Goal: Transaction & Acquisition: Book appointment/travel/reservation

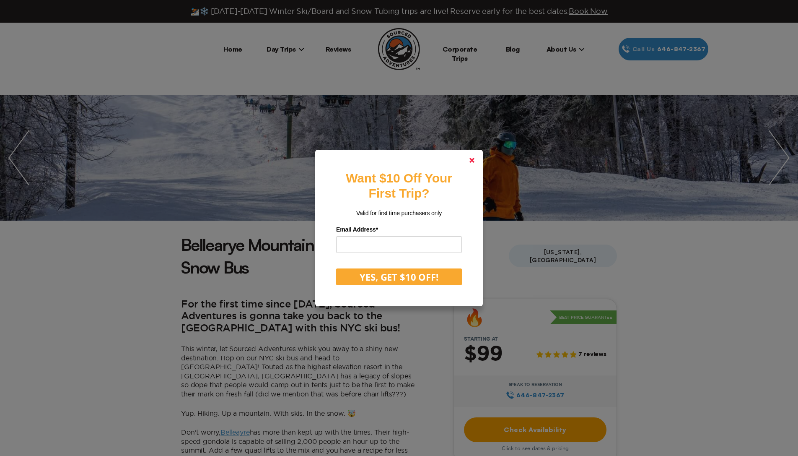
click at [472, 161] on link at bounding box center [472, 160] width 20 height 20
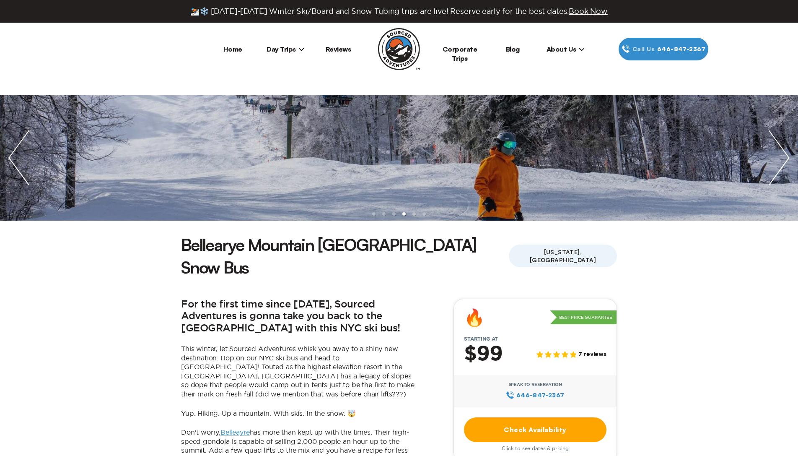
click at [301, 47] on icon at bounding box center [302, 49] width 6 height 6
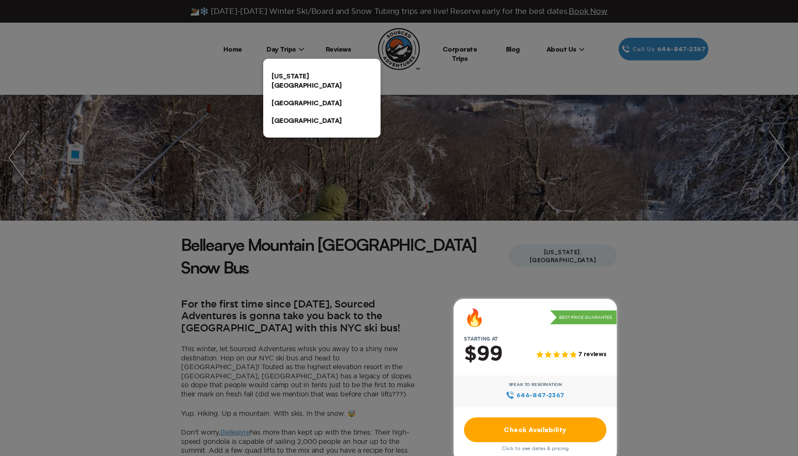
click at [360, 246] on div at bounding box center [399, 228] width 798 height 456
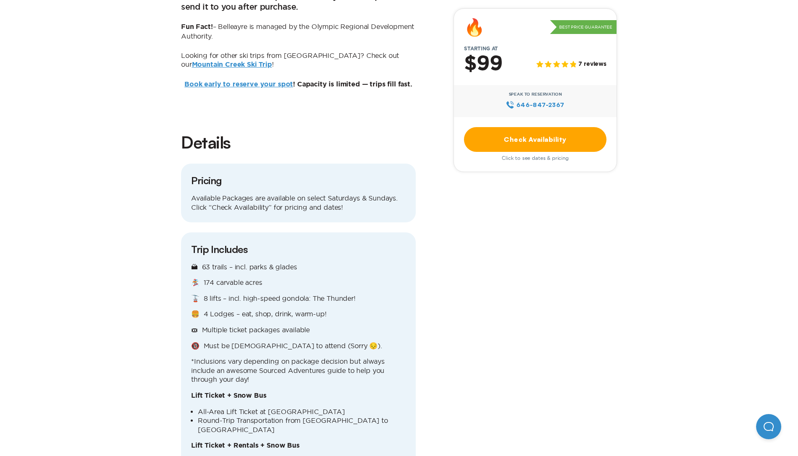
scroll to position [641, 0]
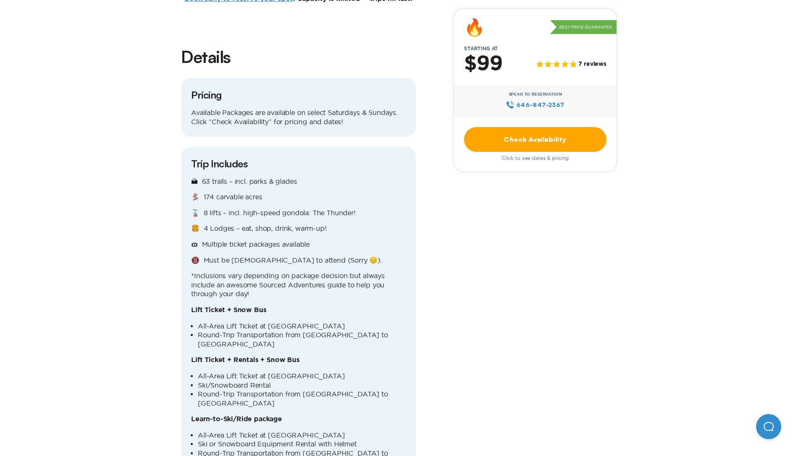
click at [511, 145] on link "Check Availability" at bounding box center [535, 139] width 143 height 25
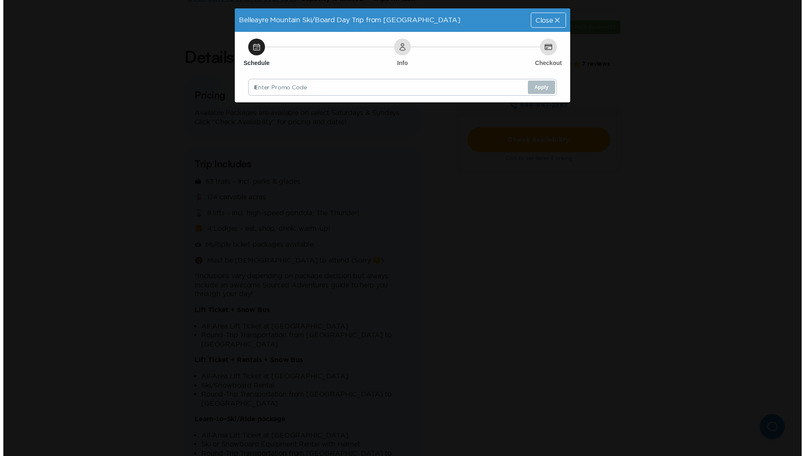
scroll to position [0, 0]
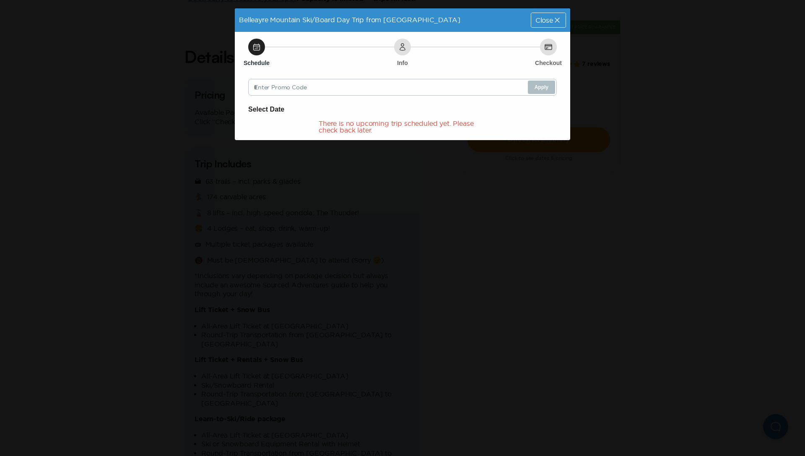
click at [554, 18] on icon at bounding box center [557, 20] width 8 height 8
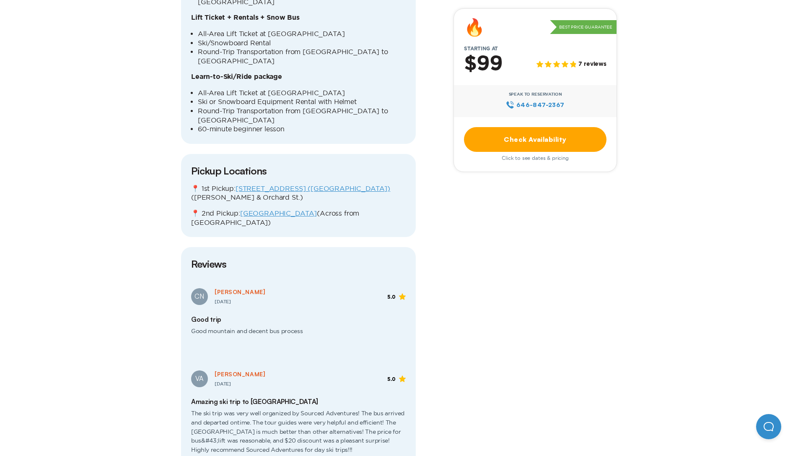
scroll to position [1026, 0]
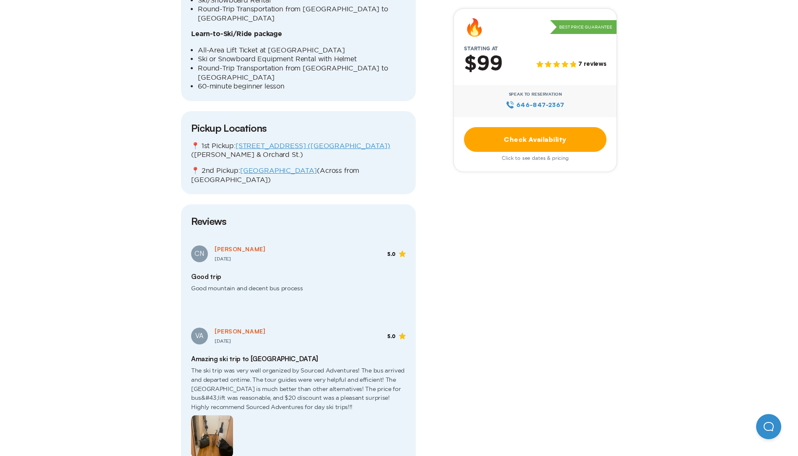
click at [220, 415] on img at bounding box center [212, 436] width 42 height 42
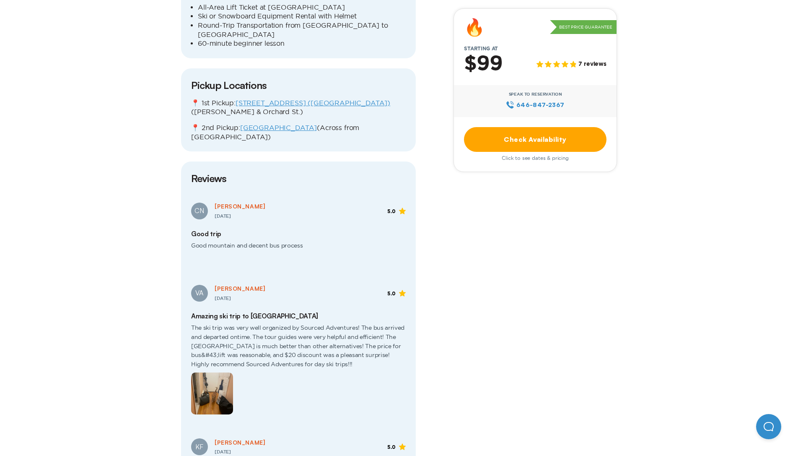
click at [210, 372] on img at bounding box center [212, 393] width 42 height 42
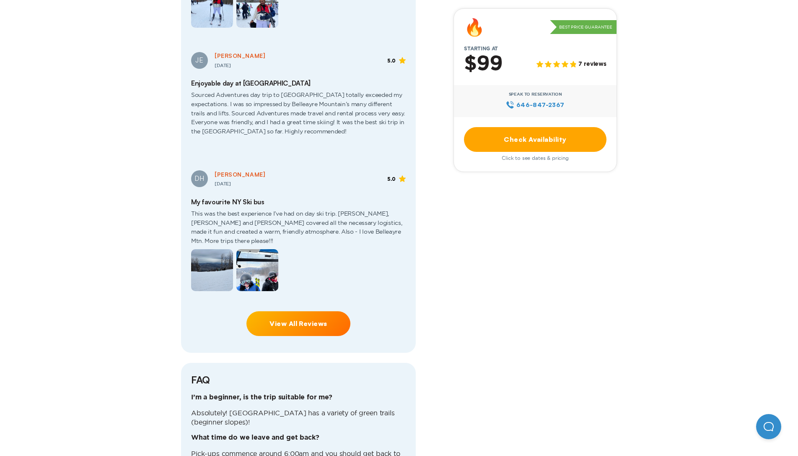
scroll to position [1540, 0]
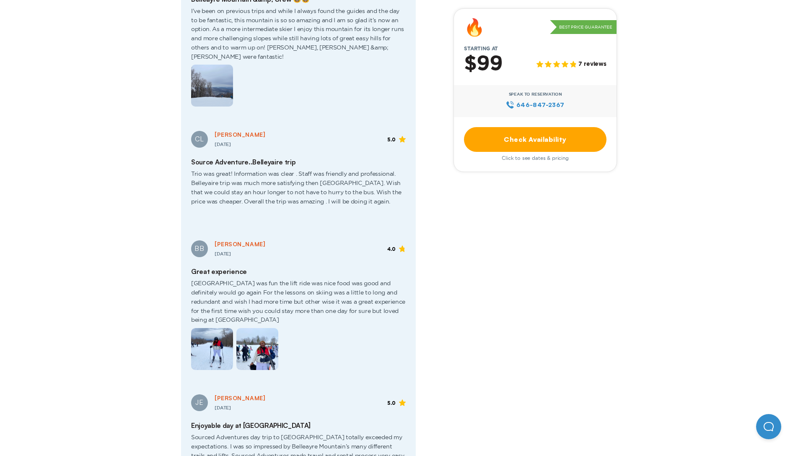
click at [257, 328] on img at bounding box center [257, 349] width 42 height 42
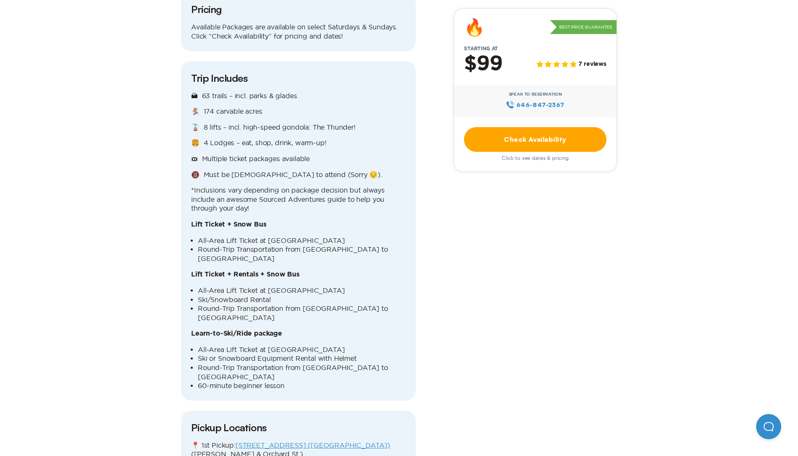
scroll to position [1155, 0]
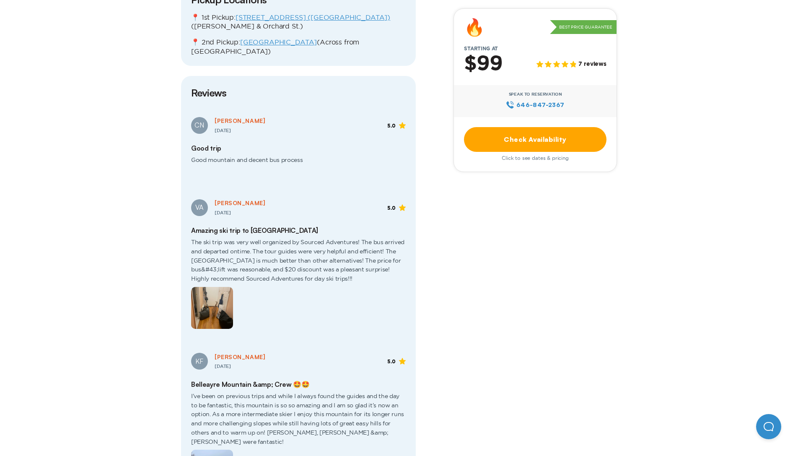
click at [219, 287] on img at bounding box center [212, 308] width 42 height 42
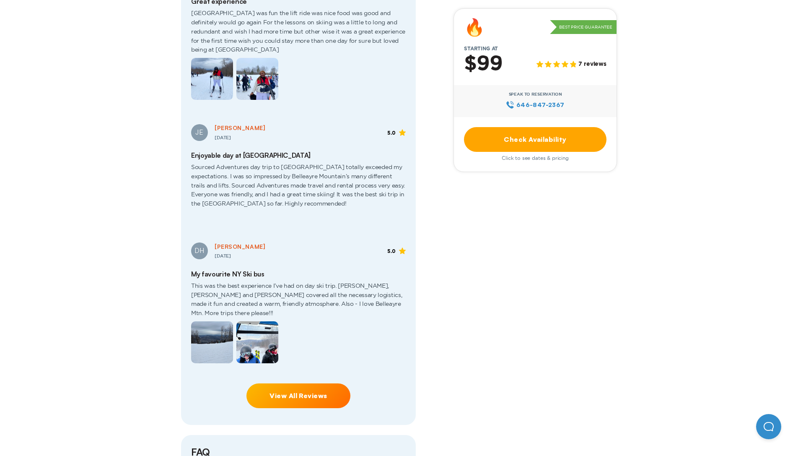
scroll to position [1767, 0]
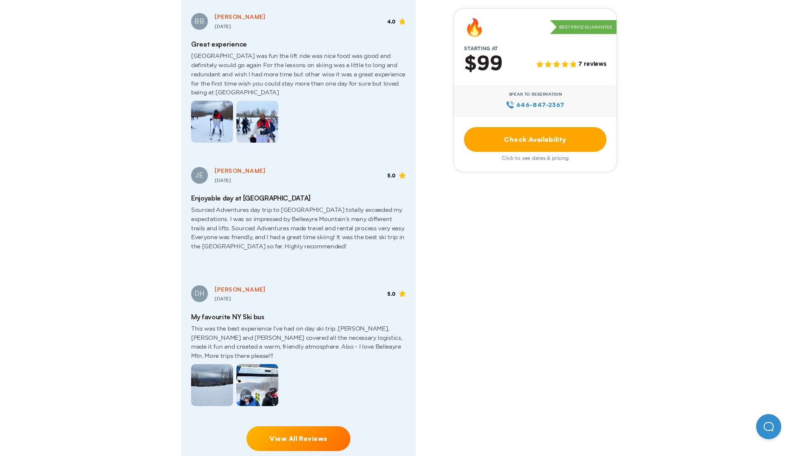
click at [283, 426] on link "View All Reviews" at bounding box center [299, 438] width 104 height 25
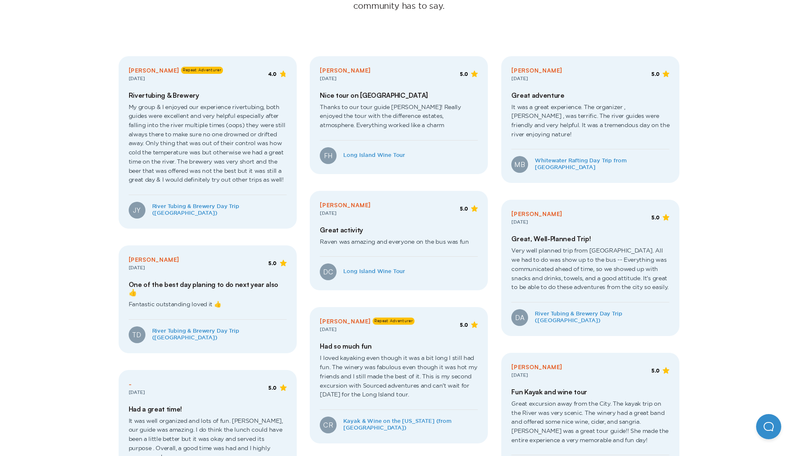
scroll to position [299, 0]
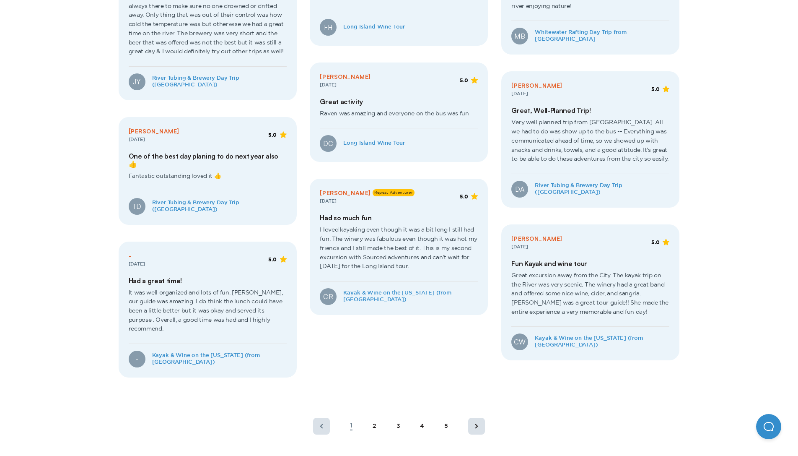
click at [481, 418] on rect at bounding box center [476, 426] width 17 height 17
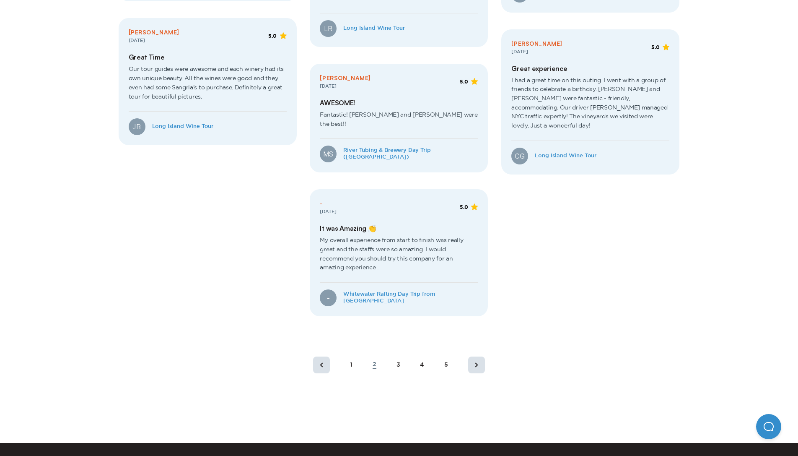
scroll to position [545, 0]
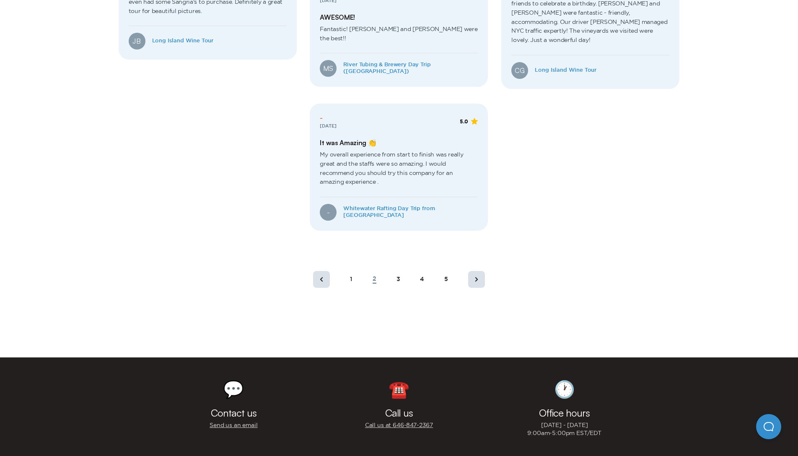
click at [475, 271] on rect at bounding box center [476, 279] width 17 height 17
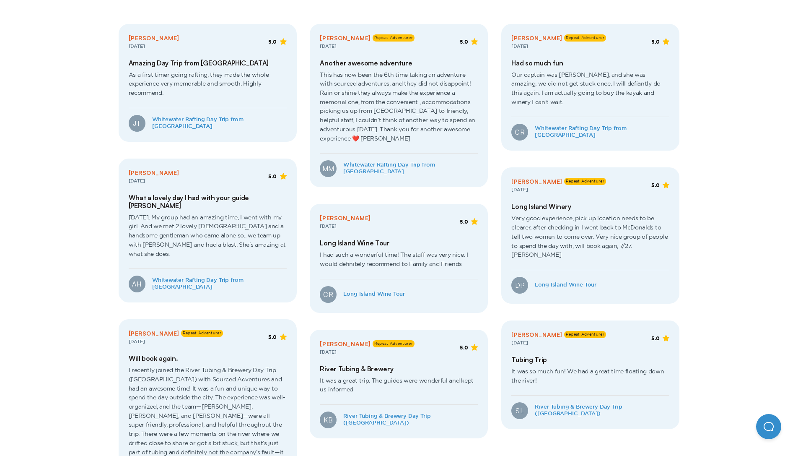
scroll to position [0, 0]
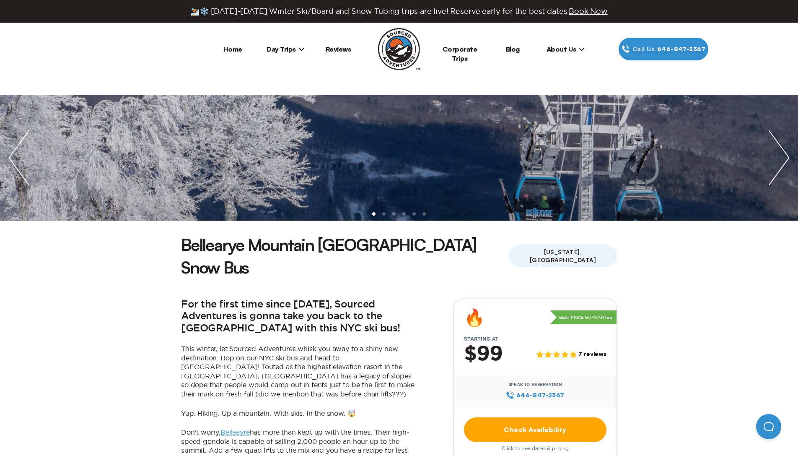
scroll to position [1767, 0]
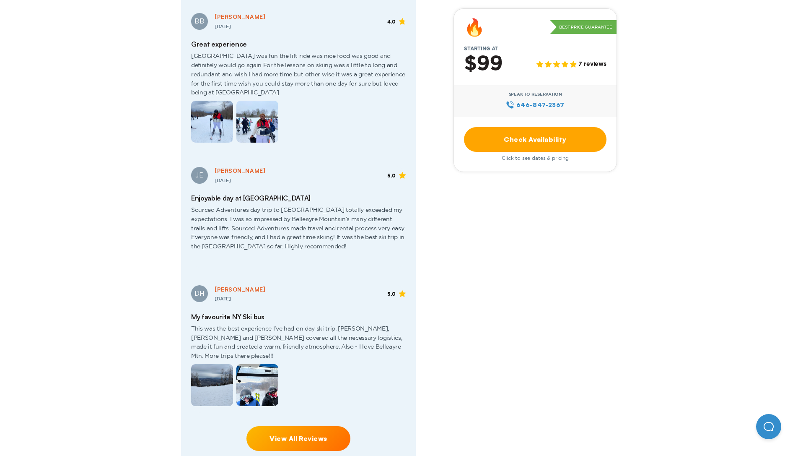
click at [547, 142] on link "Check Availability" at bounding box center [535, 139] width 143 height 25
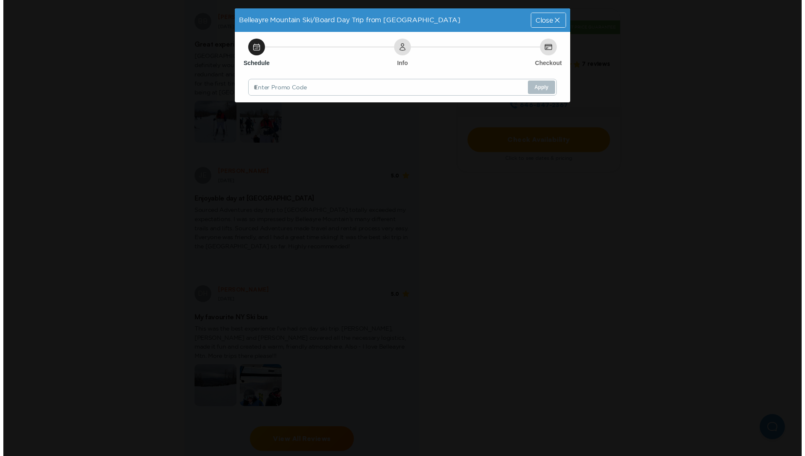
scroll to position [0, 0]
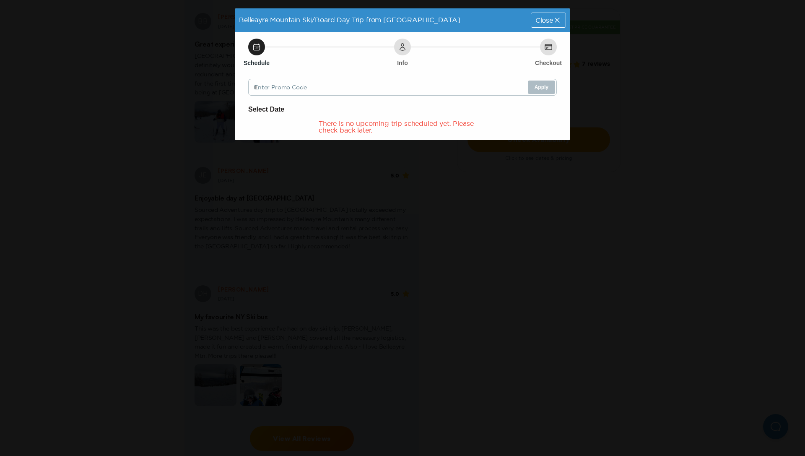
click at [375, 132] on div "There is no upcoming trip scheduled yet. Please check back later." at bounding box center [403, 126] width 168 height 13
click at [555, 17] on icon at bounding box center [557, 20] width 8 height 8
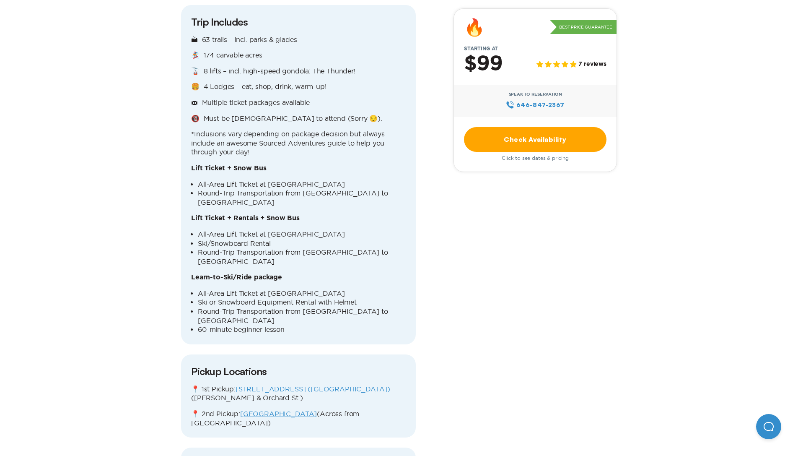
scroll to position [484, 0]
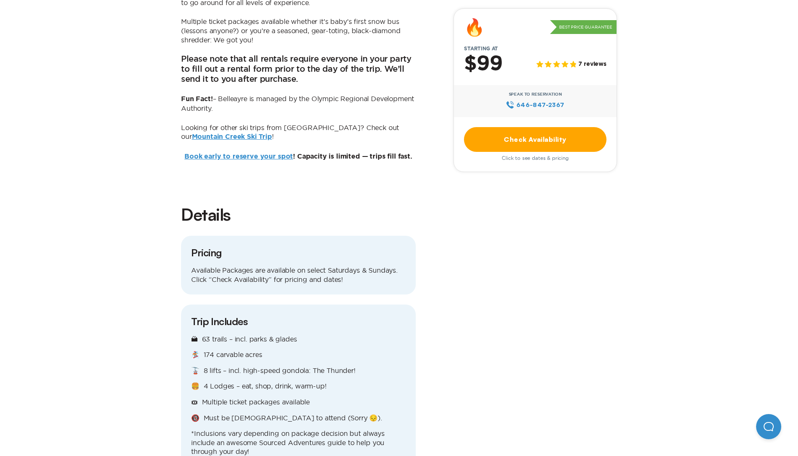
click at [272, 133] on link "Mountain Creek Ski Trip" at bounding box center [232, 136] width 80 height 7
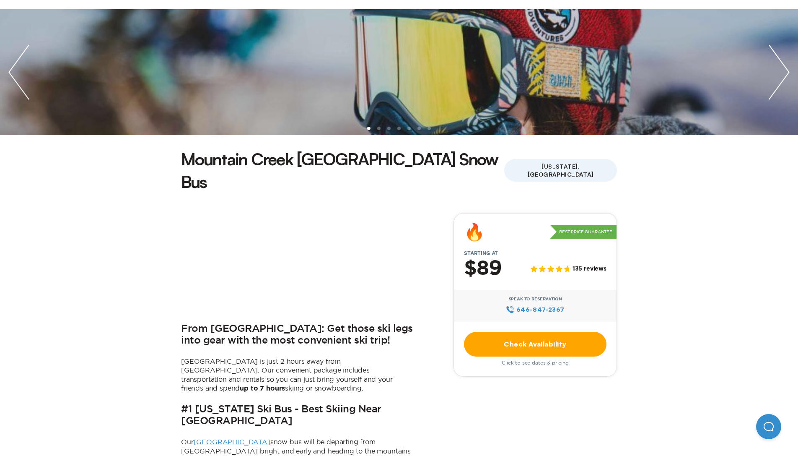
scroll to position [257, 0]
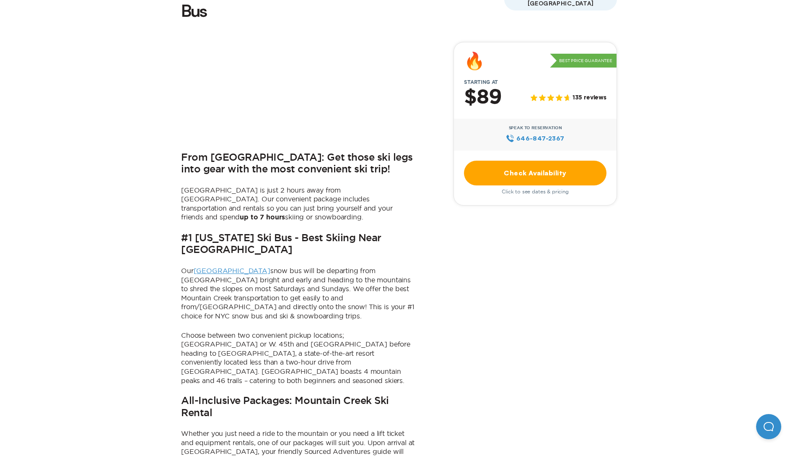
click at [510, 161] on link "Check Availability" at bounding box center [535, 173] width 143 height 25
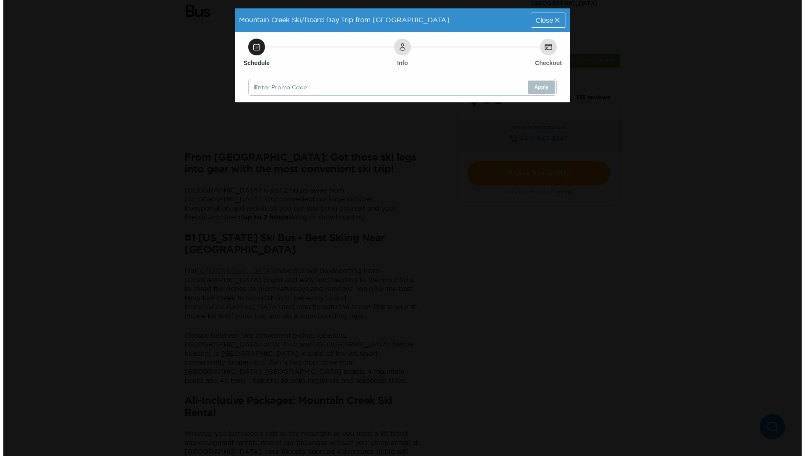
scroll to position [0, 0]
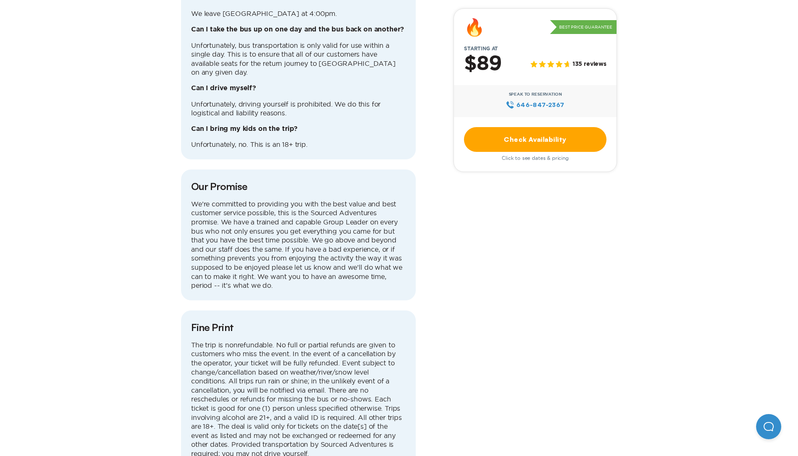
scroll to position [2951, 0]
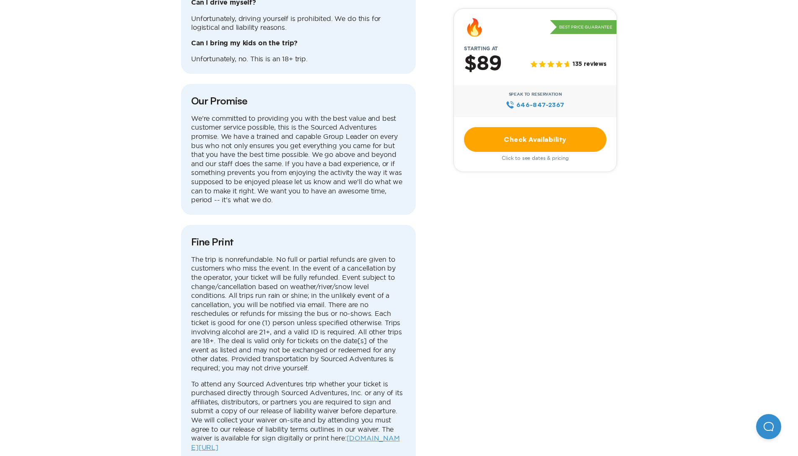
click at [569, 138] on link "Check Availability" at bounding box center [535, 139] width 143 height 25
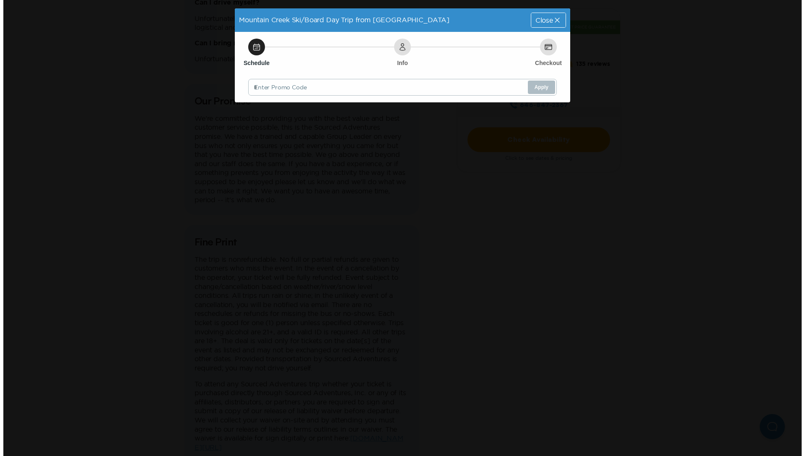
scroll to position [0, 0]
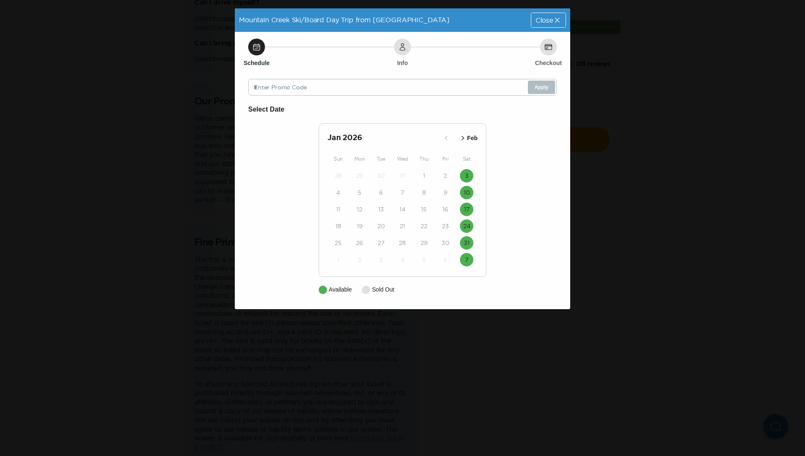
click at [462, 137] on icon "button" at bounding box center [463, 138] width 3 height 4
click at [443, 138] on icon "button" at bounding box center [446, 138] width 8 height 8
click at [470, 189] on button "10" at bounding box center [466, 192] width 13 height 13
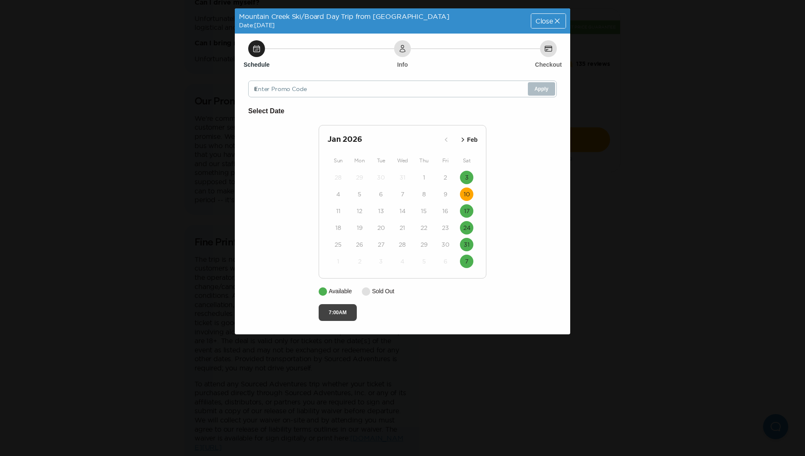
click at [335, 316] on button "7:00AM" at bounding box center [338, 312] width 38 height 17
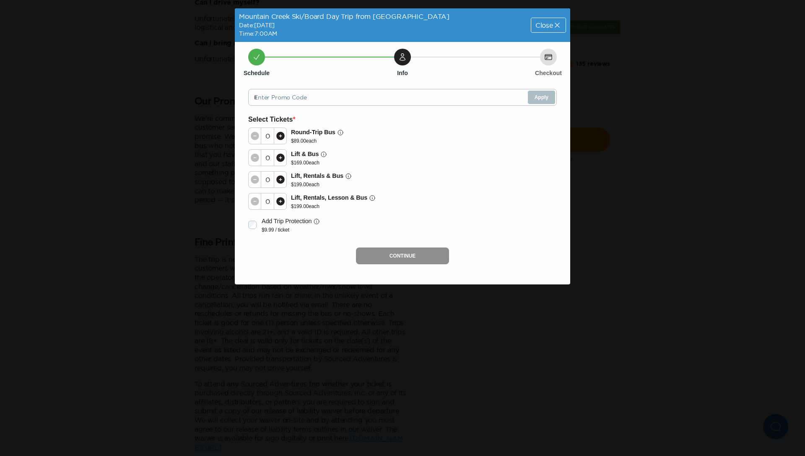
click at [280, 158] on icon at bounding box center [280, 157] width 8 height 8
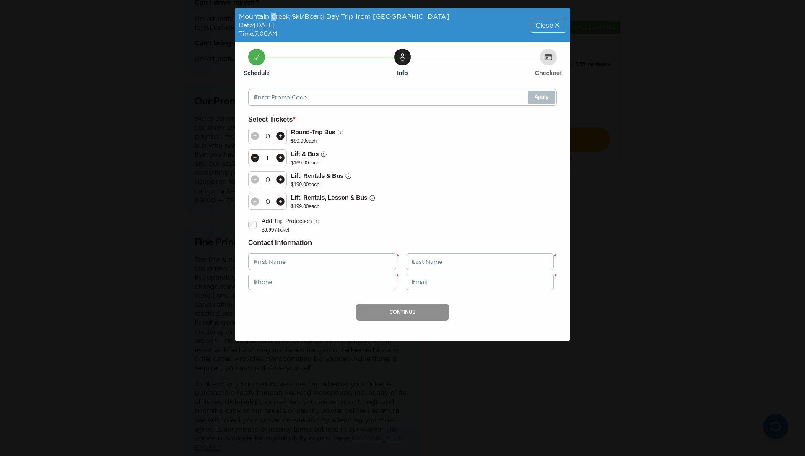
drag, startPoint x: 272, startPoint y: 16, endPoint x: 277, endPoint y: 10, distance: 7.4
click at [277, 10] on div "Mountain Creek Ski/Board Day Trip from [GEOGRAPHIC_DATA] Date: [DATE] Time: 7:0…" at bounding box center [344, 25] width 219 height 34
click at [277, 11] on div "Mountain Creek Ski/Board Day Trip from [GEOGRAPHIC_DATA] Date: [DATE] Time: 7:0…" at bounding box center [344, 25] width 219 height 34
drag, startPoint x: 277, startPoint y: 12, endPoint x: 386, endPoint y: 21, distance: 108.9
click at [386, 21] on div "Mountain Creek Ski/Board Day Trip from [GEOGRAPHIC_DATA] Date: [DATE] Time: 7:0…" at bounding box center [344, 25] width 219 height 34
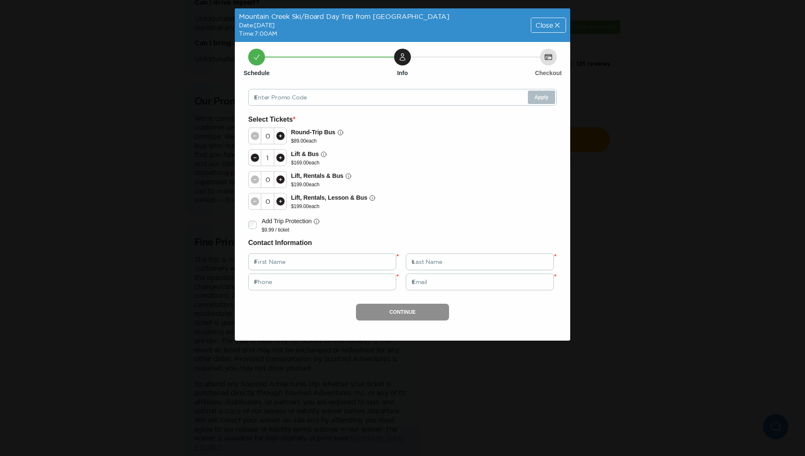
click at [556, 28] on icon at bounding box center [557, 25] width 8 height 8
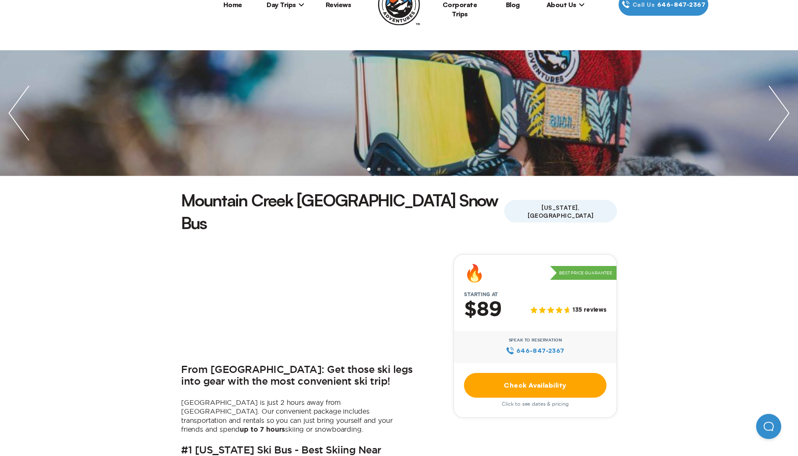
scroll to position [182, 0]
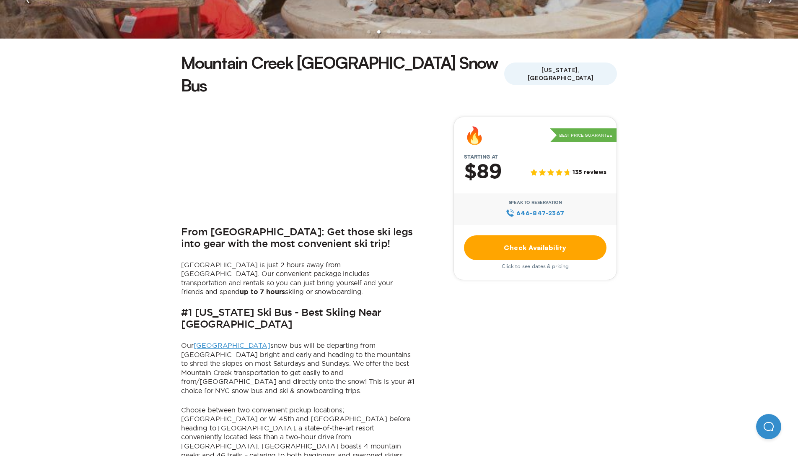
click at [540, 235] on link "Check Availability" at bounding box center [535, 247] width 143 height 25
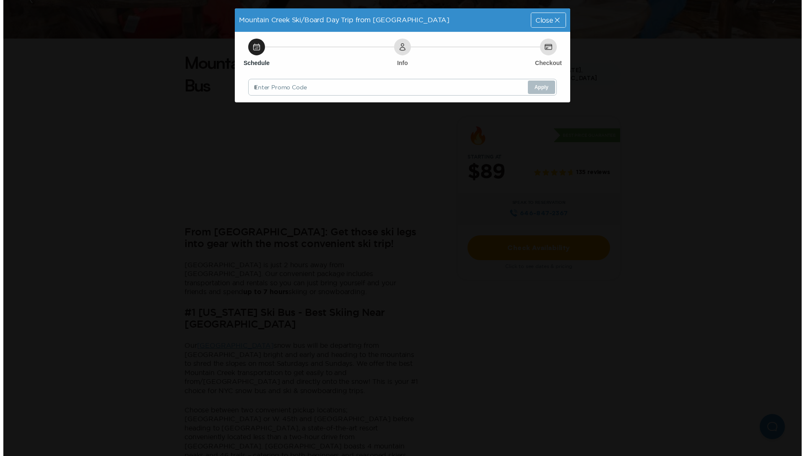
scroll to position [0, 0]
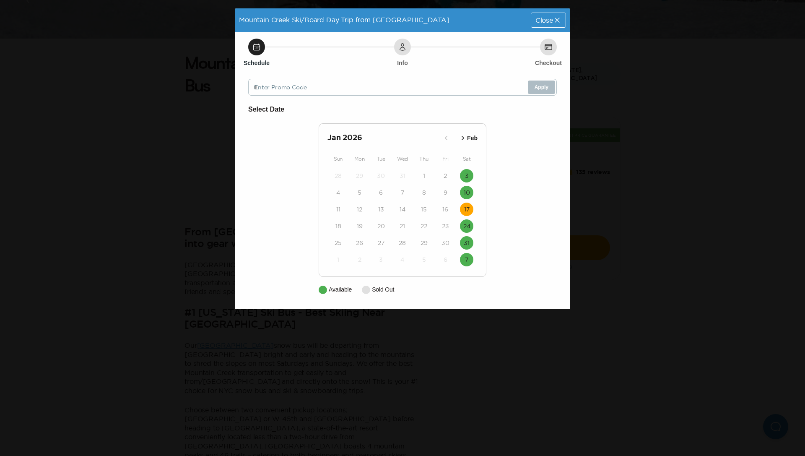
click at [467, 204] on button "17" at bounding box center [466, 209] width 13 height 13
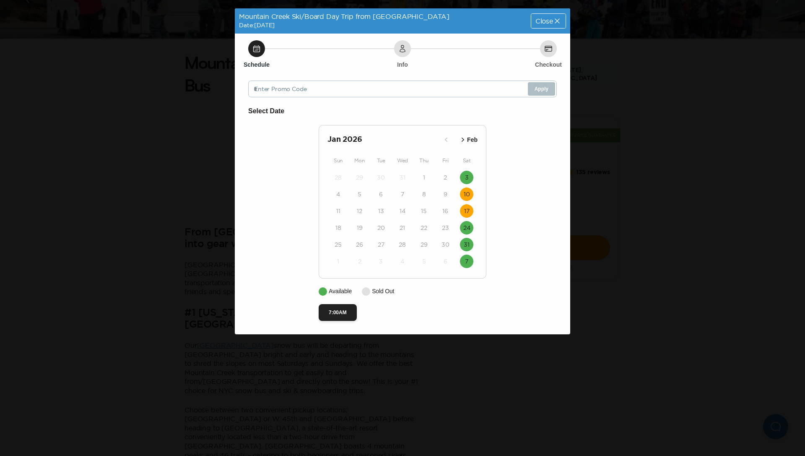
click at [467, 190] on button "10" at bounding box center [466, 193] width 13 height 13
click at [559, 22] on icon at bounding box center [557, 21] width 8 height 8
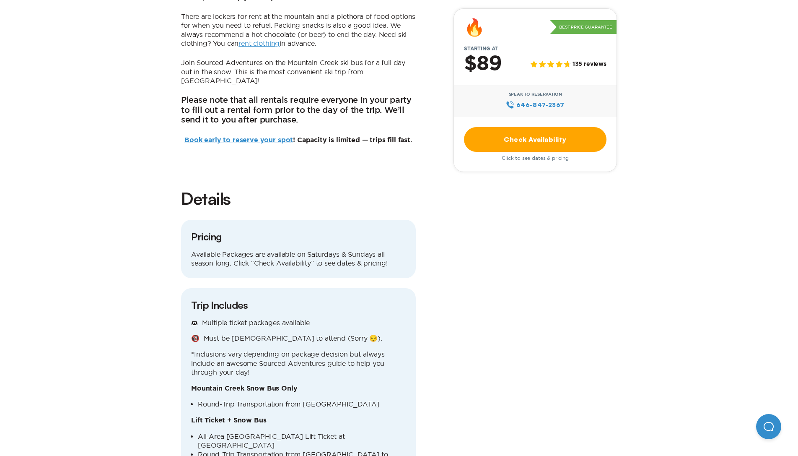
scroll to position [695, 0]
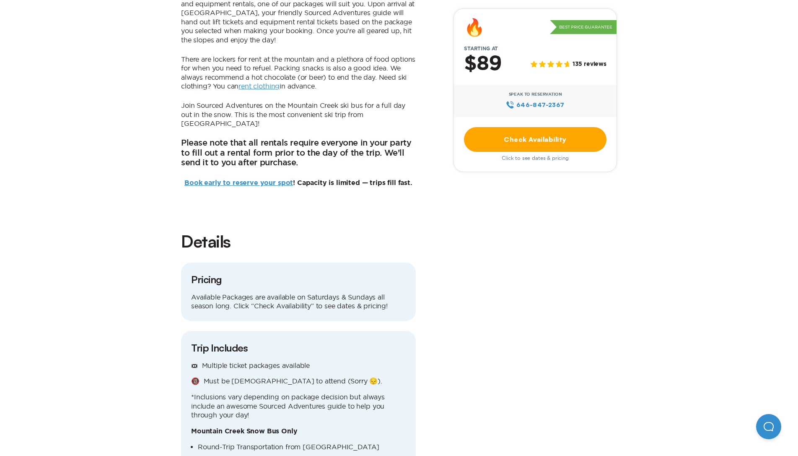
click at [281, 179] on link "Book early to reserve your spot" at bounding box center [238, 182] width 109 height 7
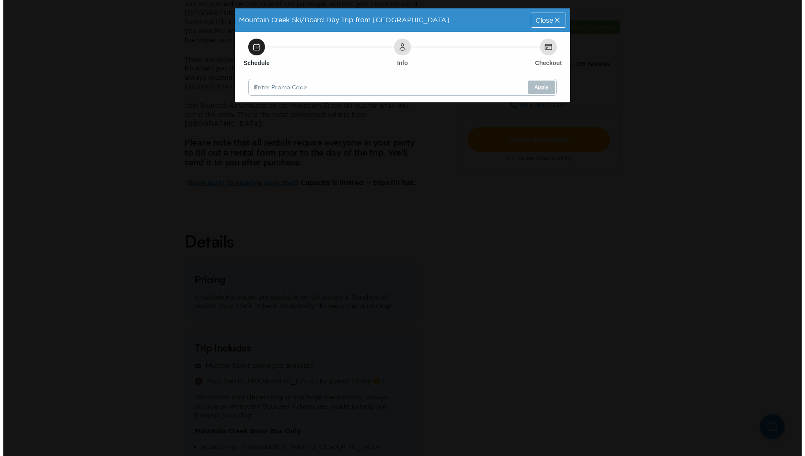
scroll to position [0, 0]
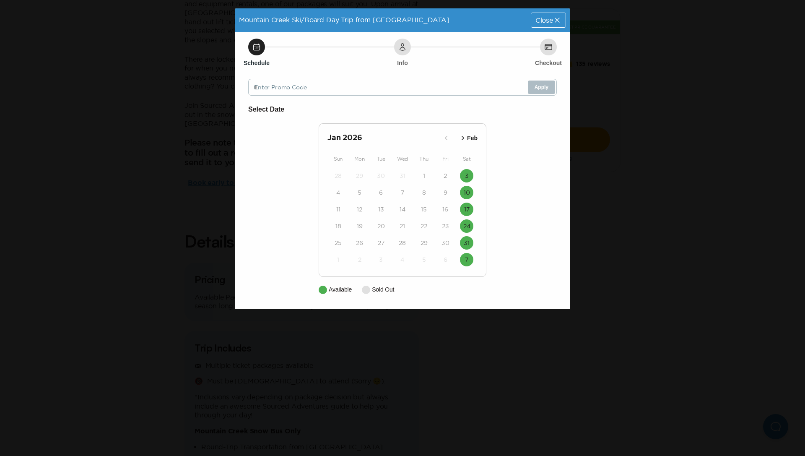
click at [348, 140] on h2 "[DATE]" at bounding box center [383, 138] width 112 height 12
click at [462, 138] on icon "button" at bounding box center [463, 138] width 8 height 8
click at [457, 137] on icon "button" at bounding box center [456, 138] width 3 height 4
click at [457, 137] on button "Mar" at bounding box center [468, 138] width 24 height 14
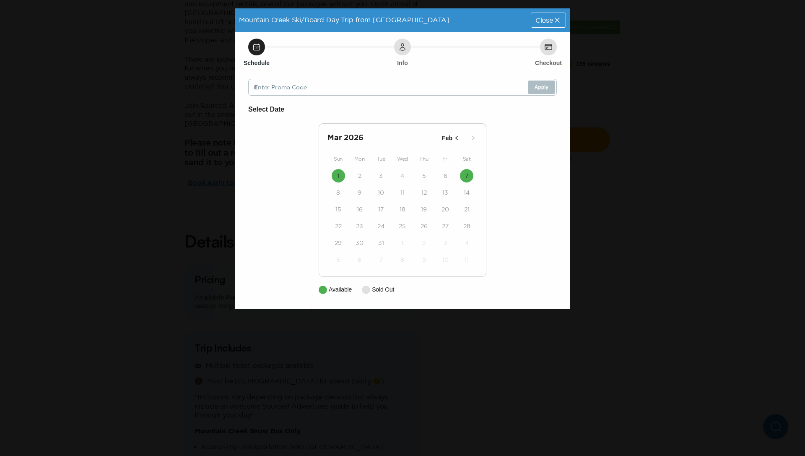
click at [457, 137] on icon "button" at bounding box center [456, 138] width 3 height 4
click at [469, 190] on time "14" at bounding box center [467, 192] width 6 height 8
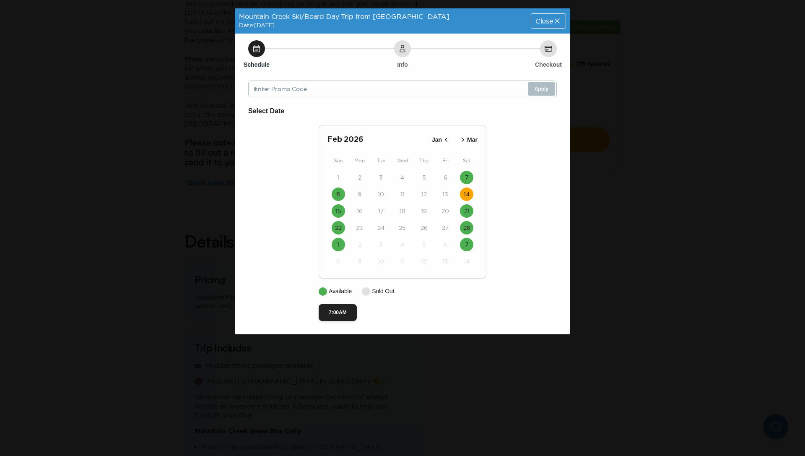
click at [554, 20] on icon at bounding box center [557, 21] width 8 height 8
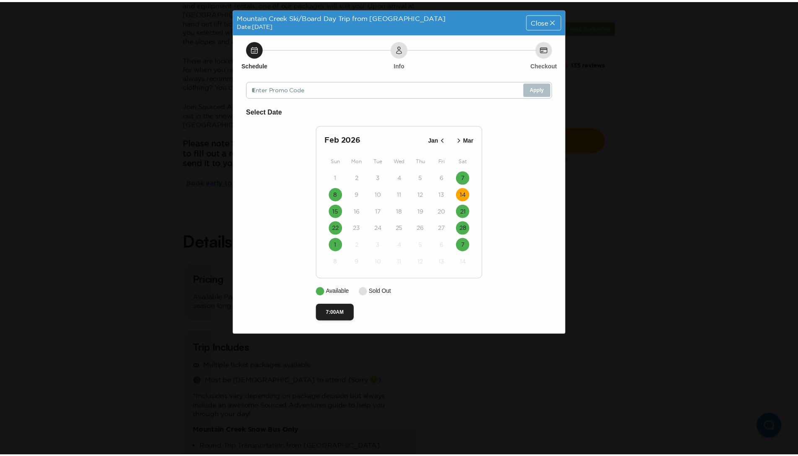
scroll to position [695, 0]
